Goal: Task Accomplishment & Management: Manage account settings

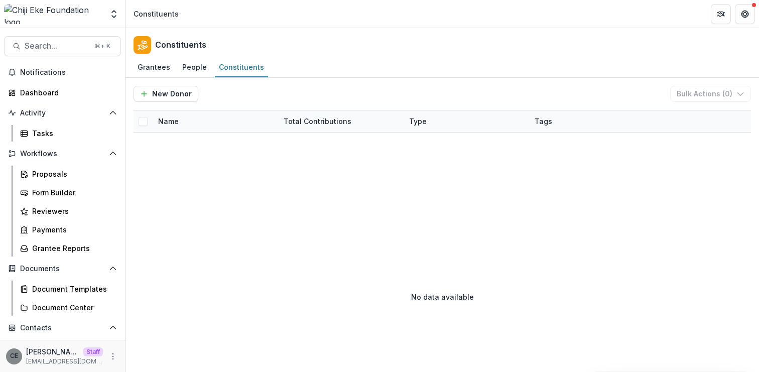
scroll to position [132, 0]
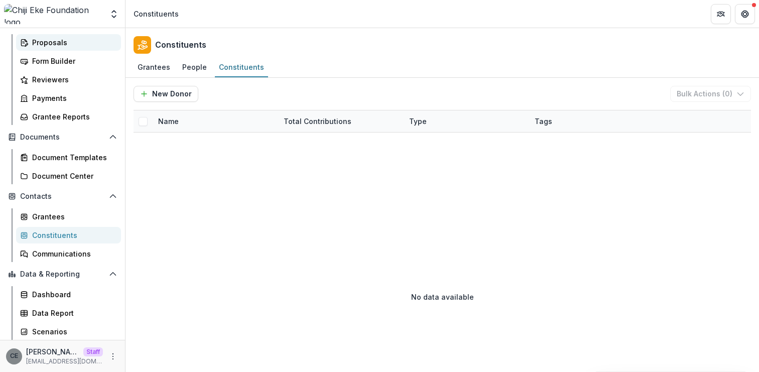
click at [58, 45] on div "Proposals" at bounding box center [72, 42] width 81 height 11
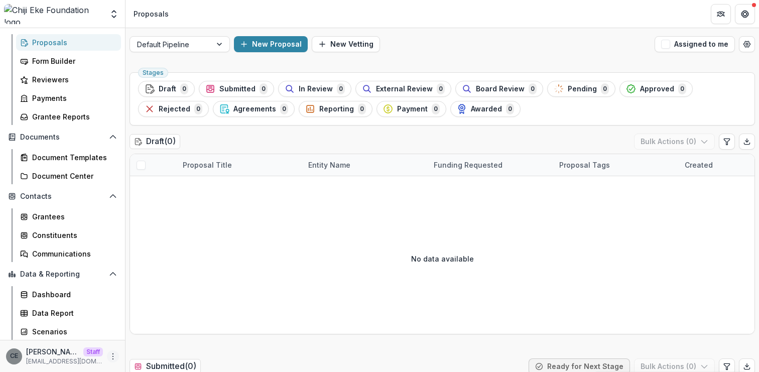
click at [113, 356] on circle "More" at bounding box center [113, 356] width 1 height 1
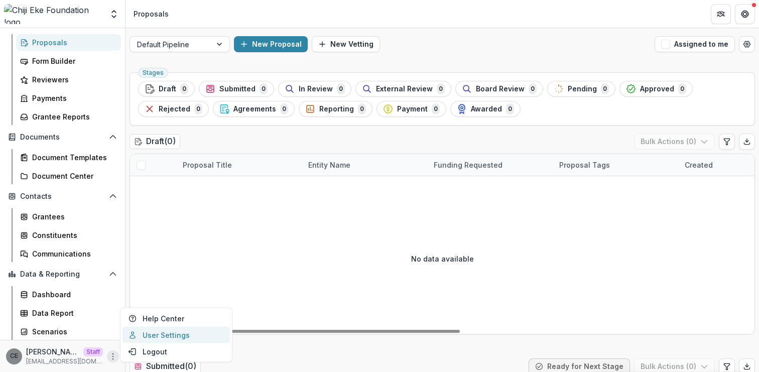
click at [160, 340] on link "User Settings" at bounding box center [176, 335] width 107 height 17
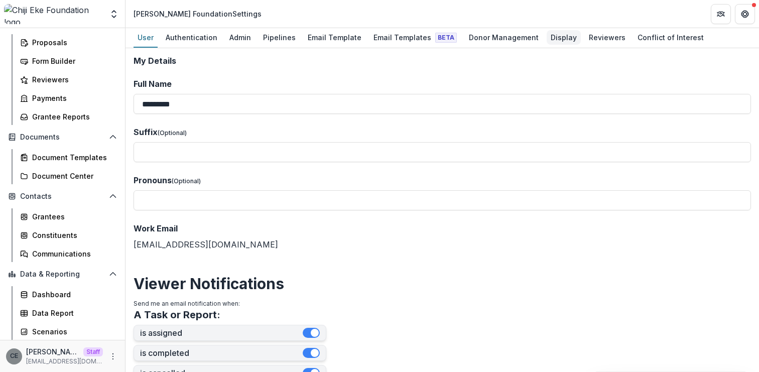
click at [560, 34] on div "Display" at bounding box center [564, 37] width 34 height 15
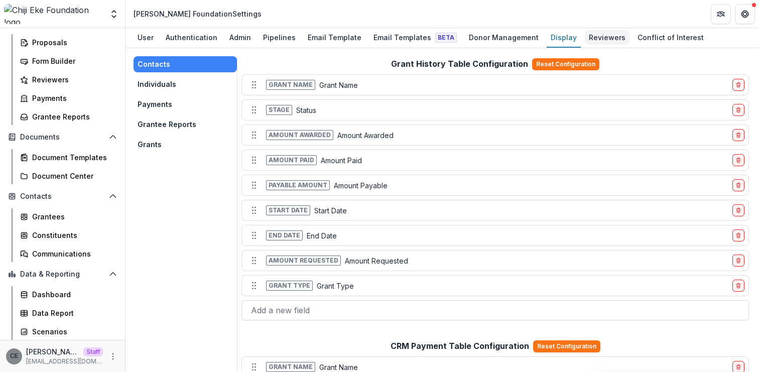
click at [586, 35] on div "Reviewers" at bounding box center [607, 37] width 45 height 15
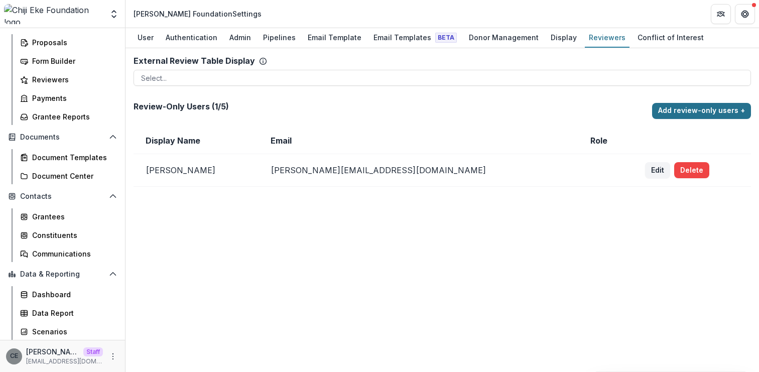
click at [677, 114] on button "Add review-only users +" at bounding box center [701, 111] width 99 height 16
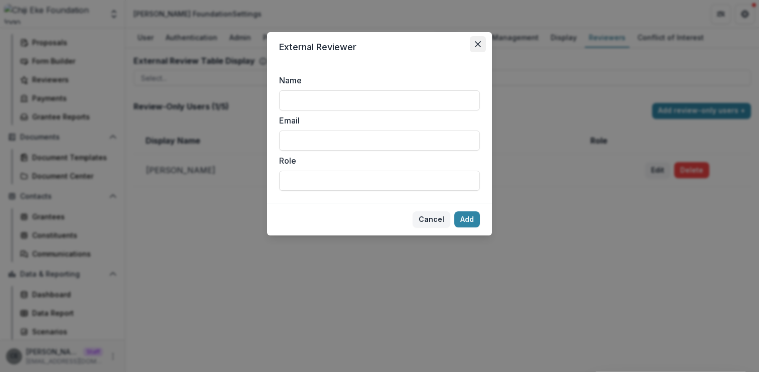
click at [478, 44] on icon "Close" at bounding box center [478, 44] width 6 height 6
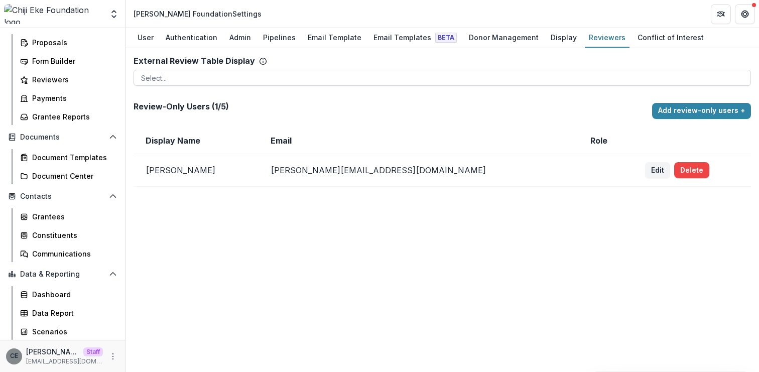
click at [413, 77] on div at bounding box center [442, 78] width 603 height 13
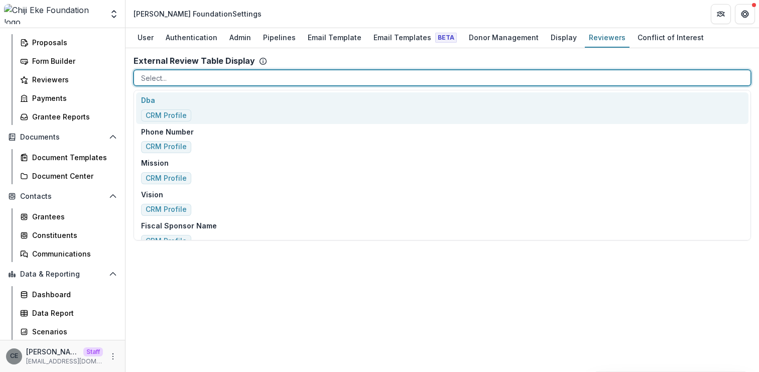
click at [407, 57] on div "External Review Table Display To pick up a draggable item, press the space bar.…" at bounding box center [443, 71] width 618 height 30
